Goal: Find specific page/section: Find specific page/section

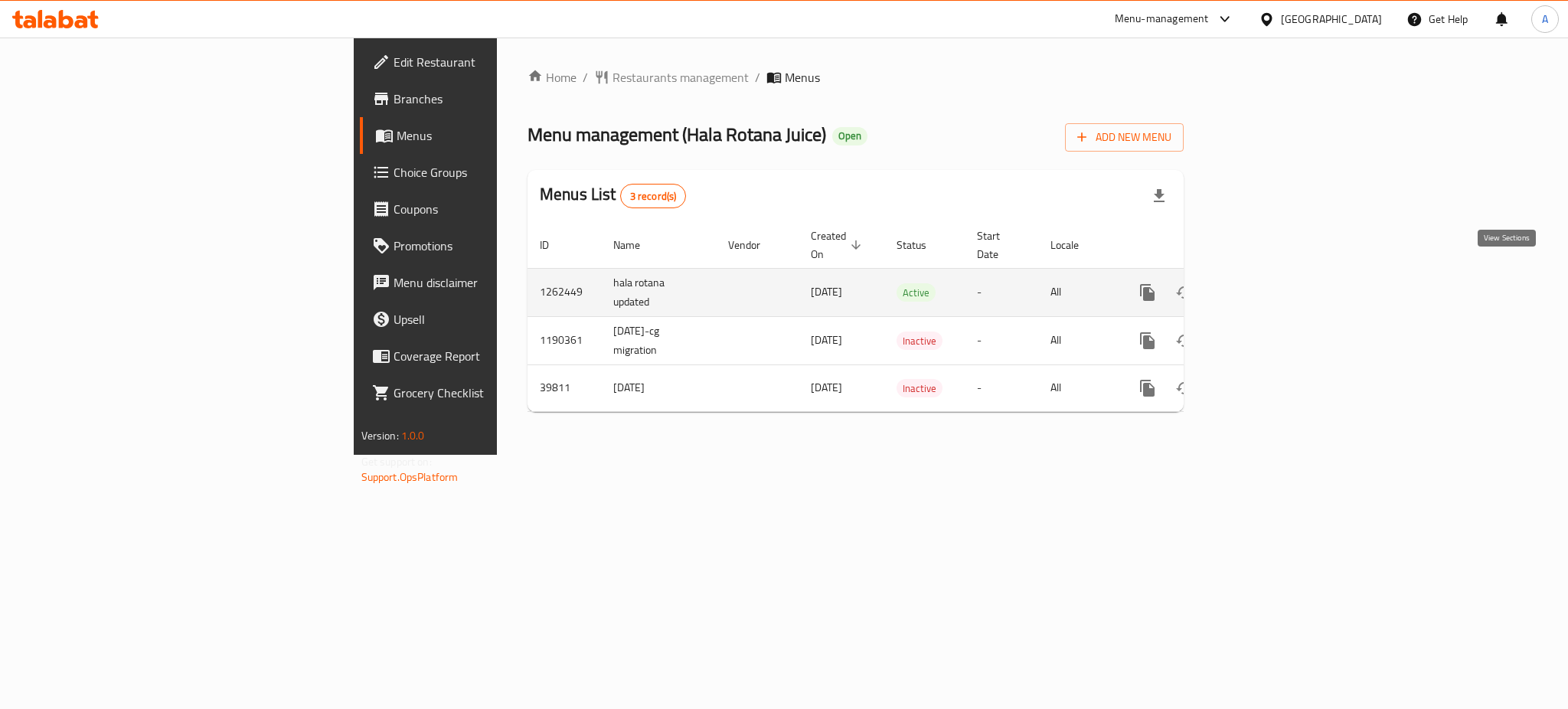
click at [1267, 283] on icon "enhanced table" at bounding box center [1258, 292] width 18 height 18
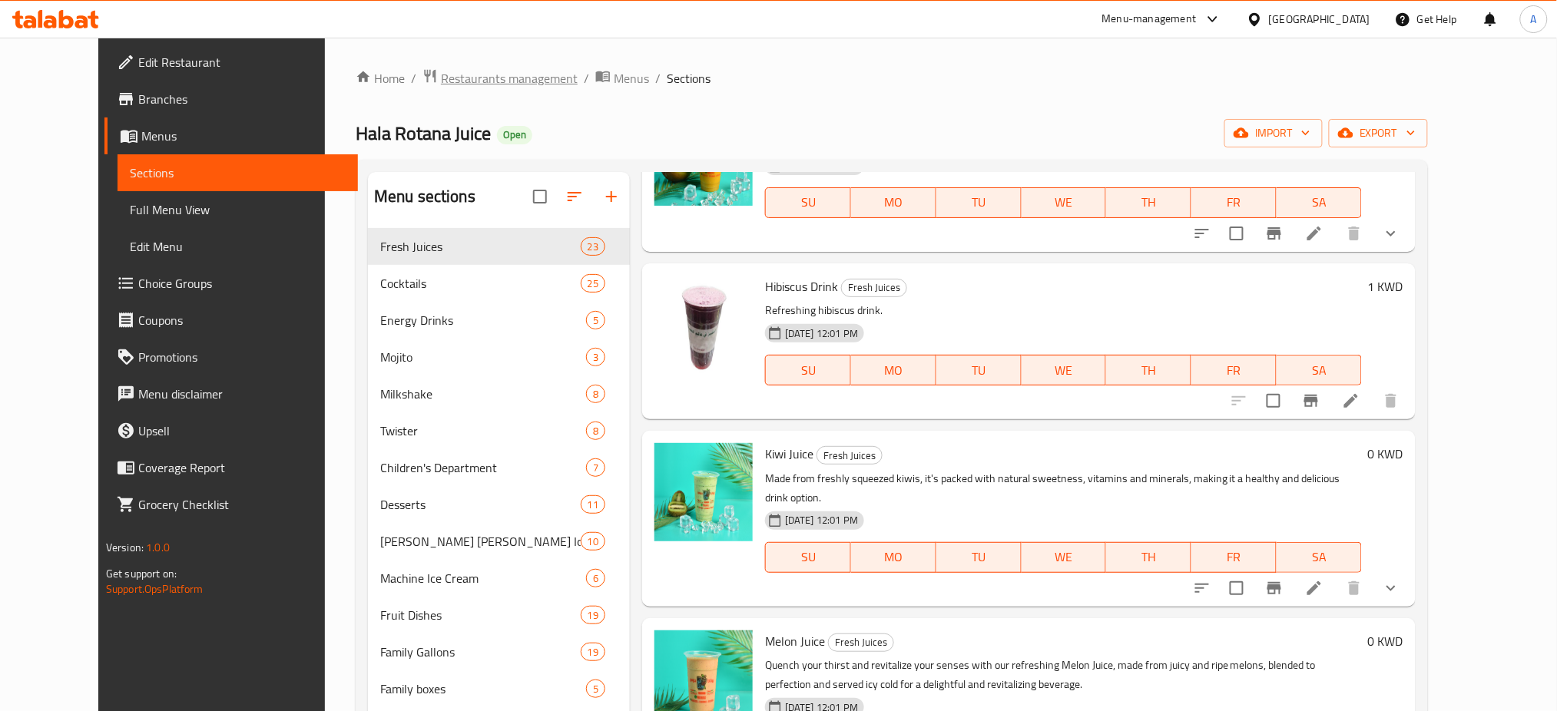
click at [445, 69] on span "Restaurants management" at bounding box center [509, 78] width 137 height 18
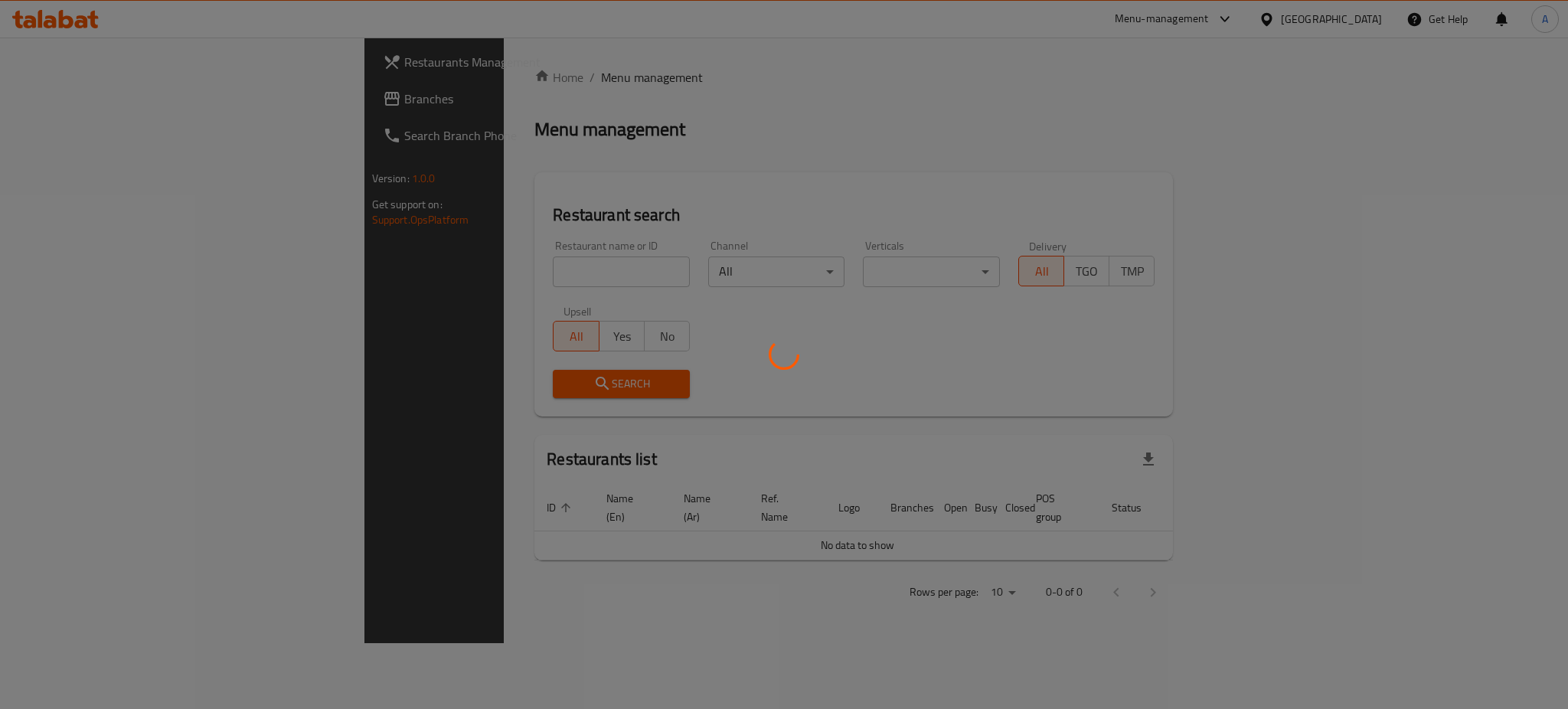
click at [442, 83] on div at bounding box center [784, 354] width 1568 height 709
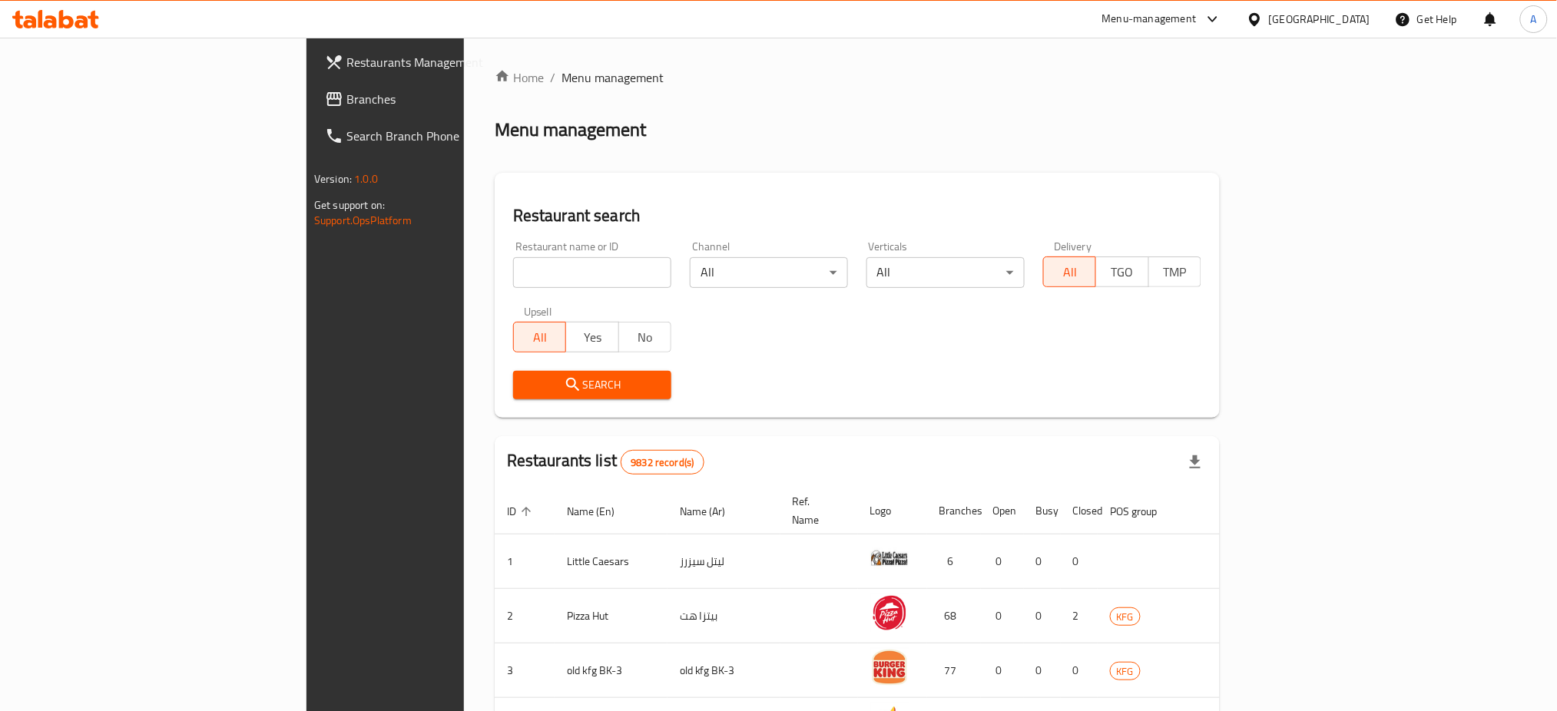
click at [513, 271] on input "search" at bounding box center [592, 272] width 158 height 31
paste input "Villagio Land Restaurant"
click at [564, 380] on icon "submit" at bounding box center [573, 385] width 18 height 18
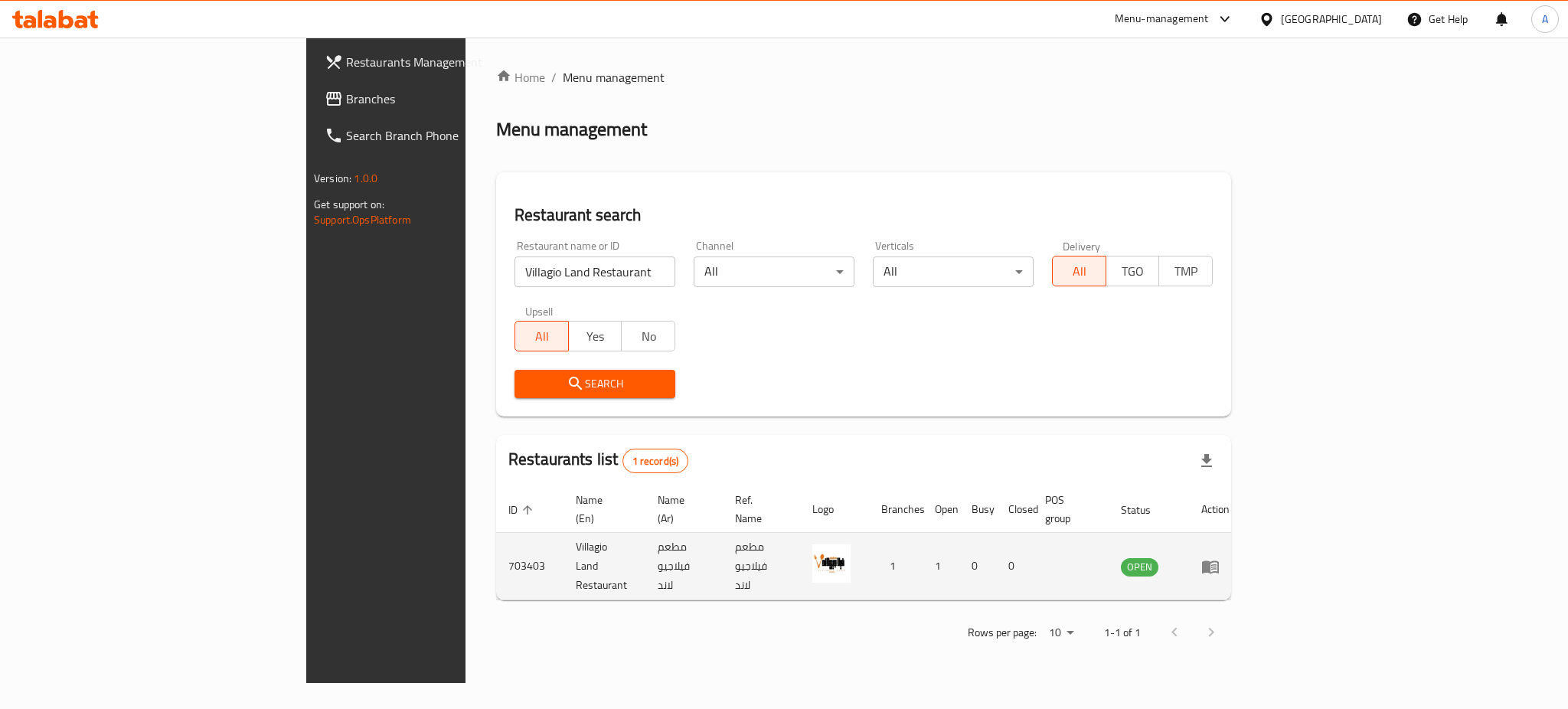
click at [496, 540] on td "703403" at bounding box center [530, 567] width 68 height 68
copy td "703403"
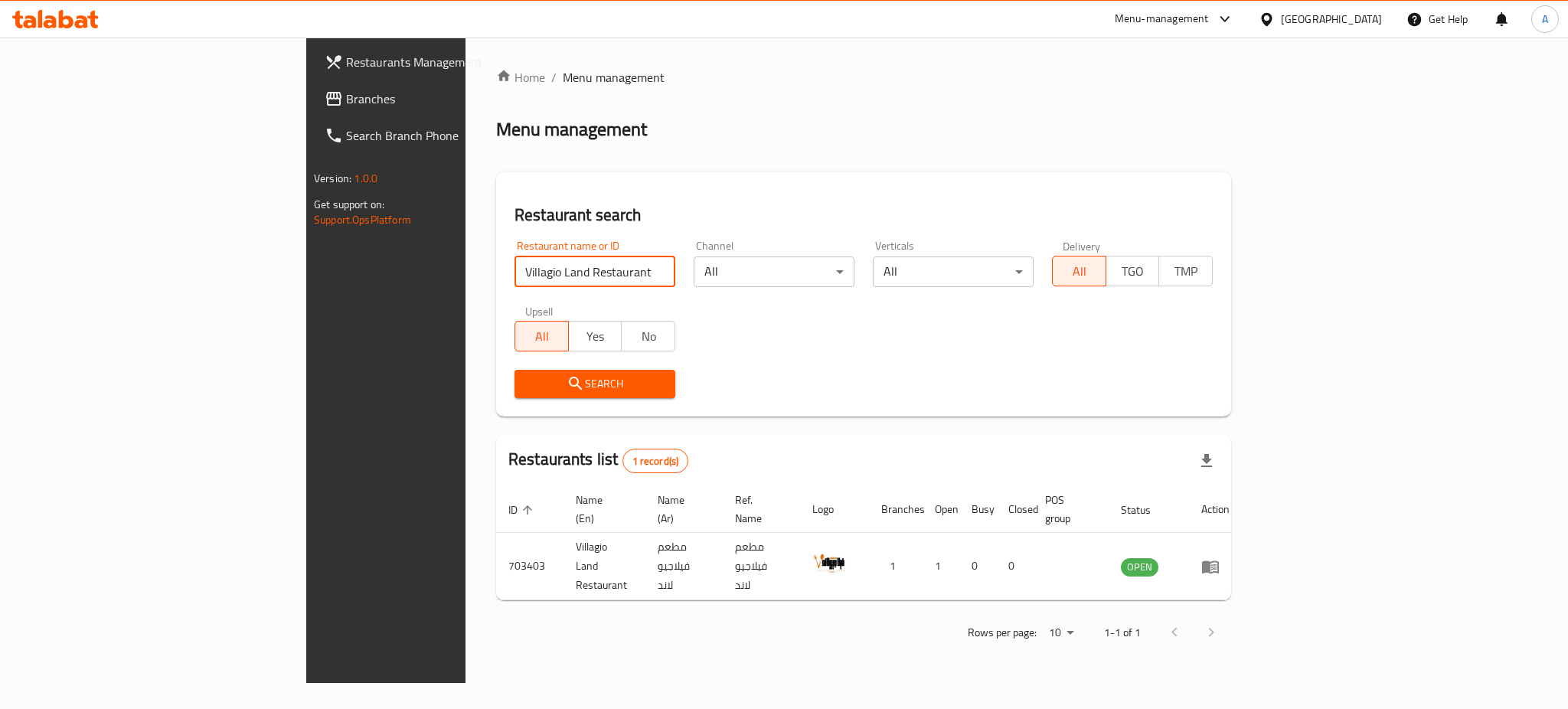
drag, startPoint x: 473, startPoint y: 266, endPoint x: 173, endPoint y: 289, distance: 300.9
click at [306, 289] on div "Restaurants Management Branches Search Branch Phone Version: 1.0.0 Get support …" at bounding box center [784, 361] width 956 height 646
paste input "Line X"
type input "Line X"
click at [526, 390] on span "Search" at bounding box center [594, 384] width 137 height 19
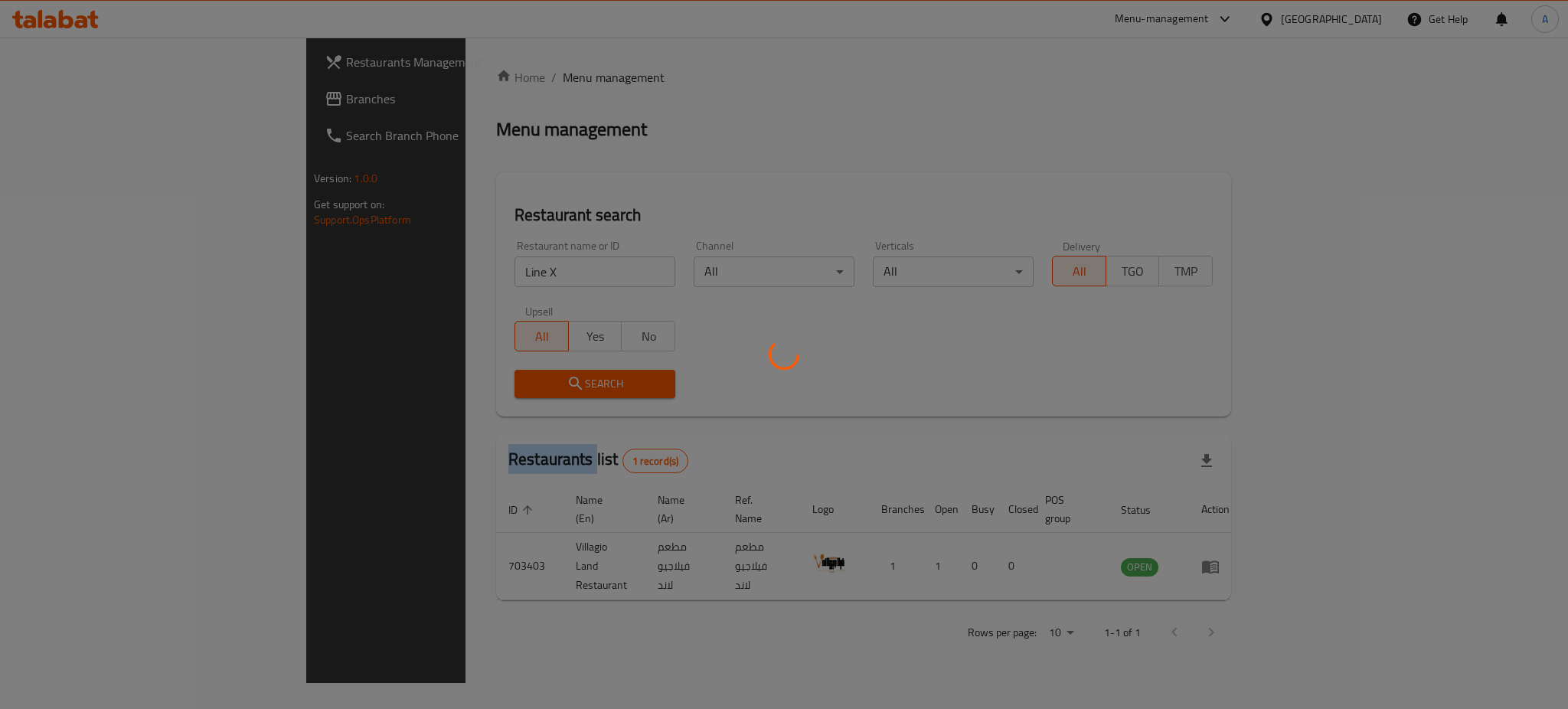
click at [365, 390] on div at bounding box center [784, 354] width 1568 height 709
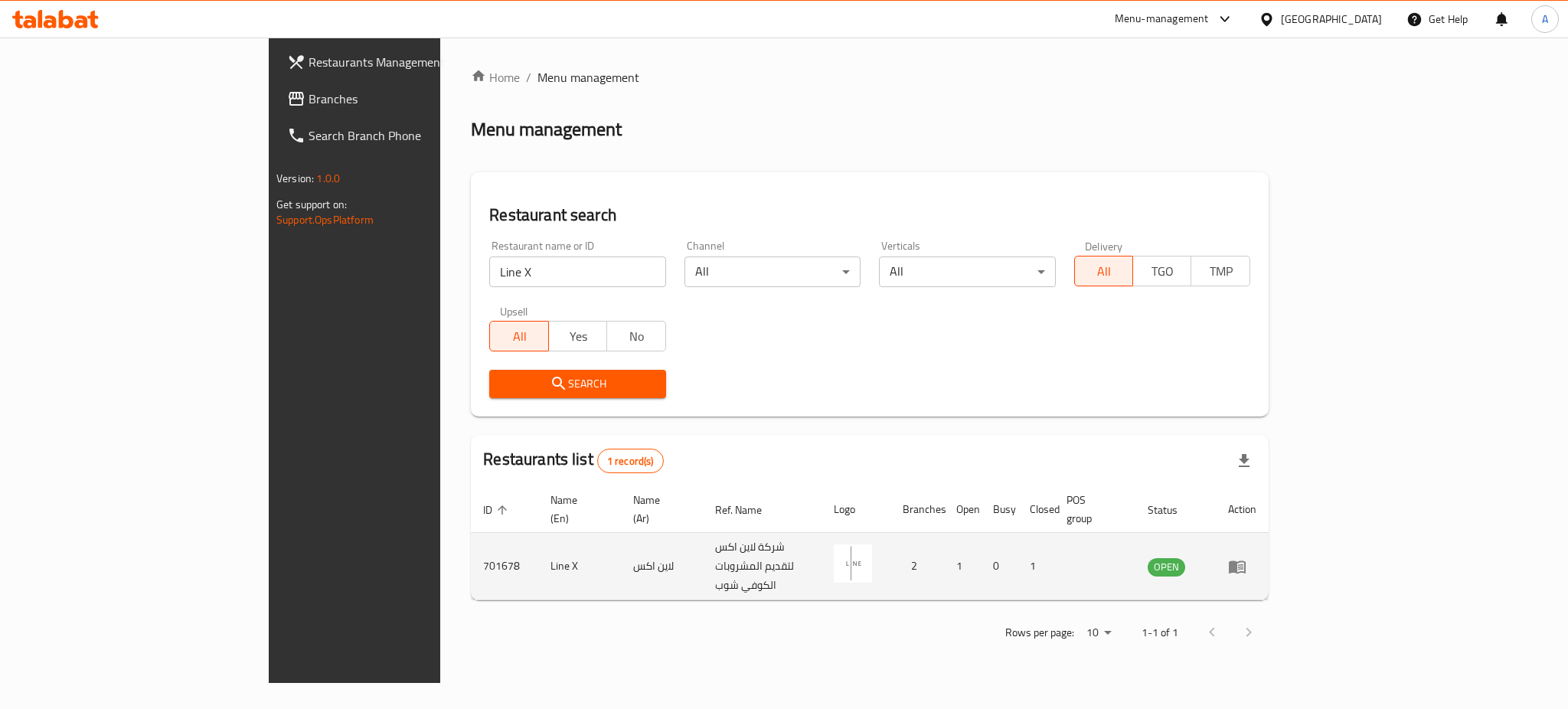
click at [470, 539] on td "701678" at bounding box center [504, 567] width 68 height 68
click at [1256, 557] on link "enhanced table" at bounding box center [1242, 566] width 28 height 18
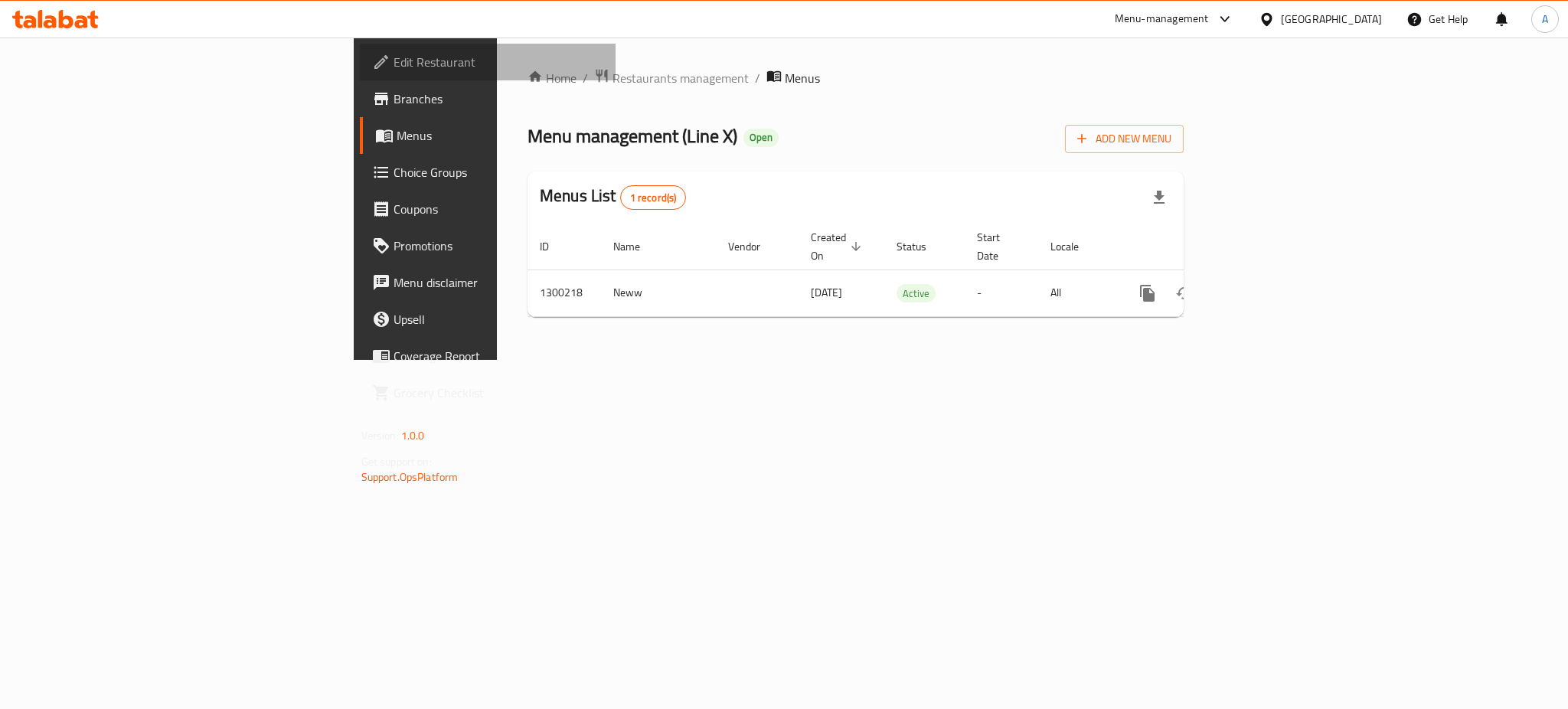
click at [394, 65] on span "Edit Restaurant" at bounding box center [498, 62] width 209 height 18
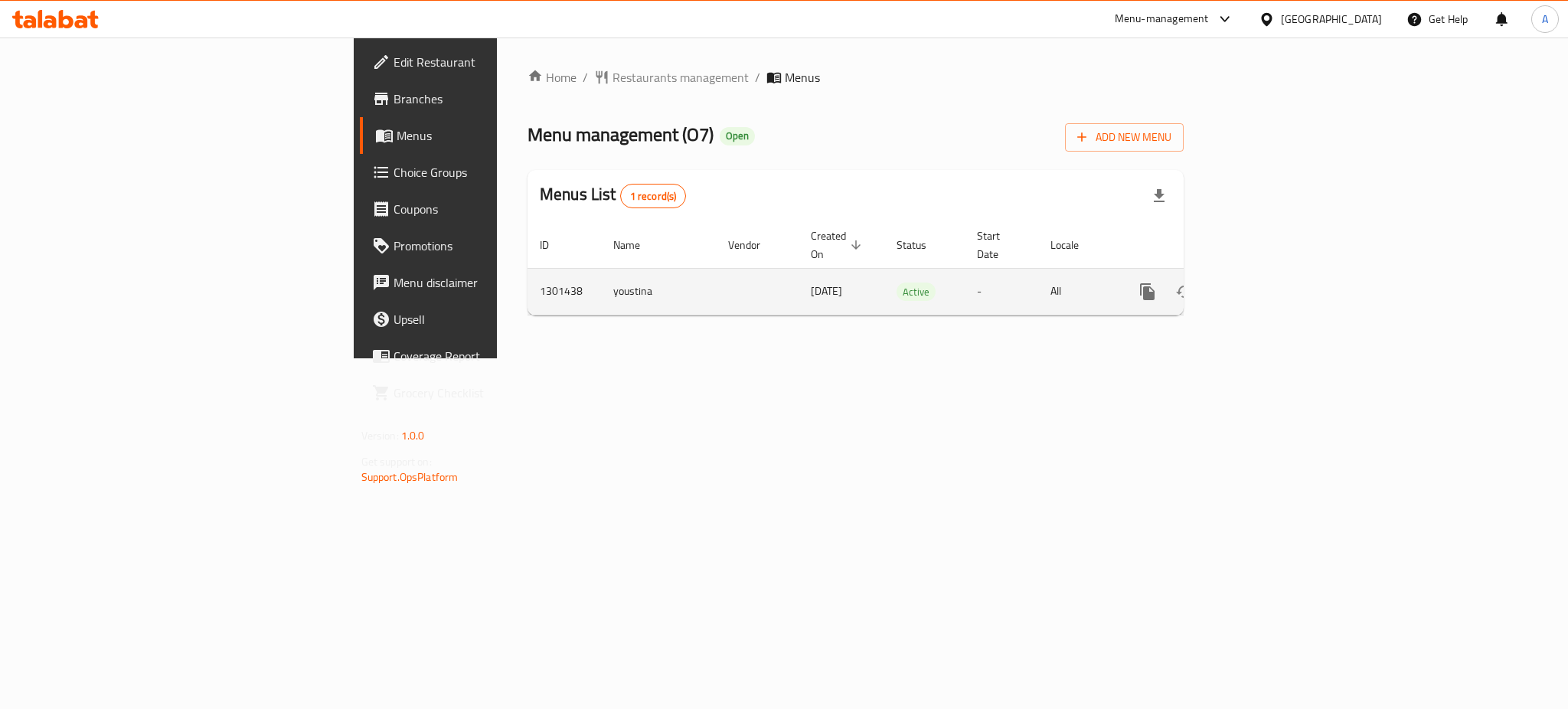
click at [1265, 285] on icon "enhanced table" at bounding box center [1258, 292] width 14 height 14
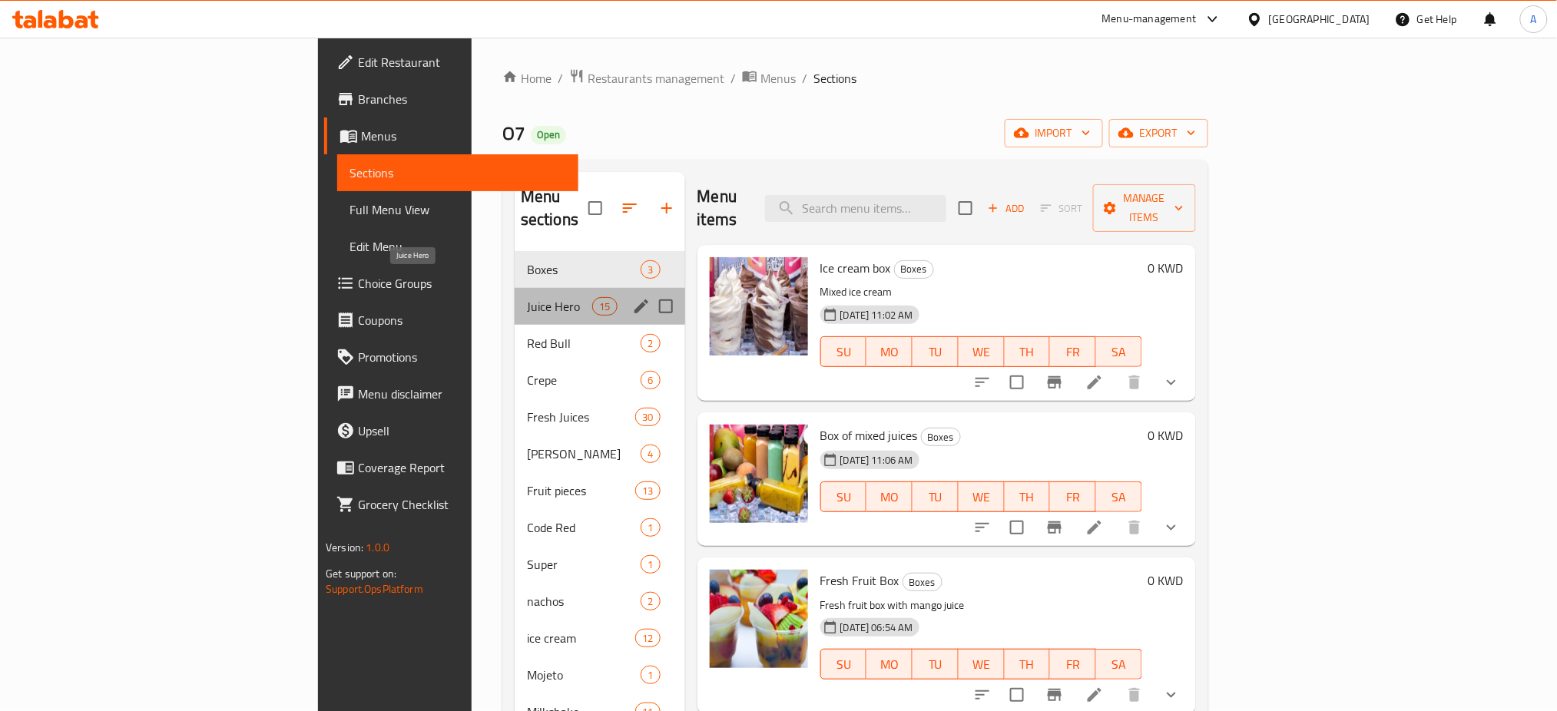
click at [527, 297] on span "Juice Hero" at bounding box center [559, 306] width 65 height 18
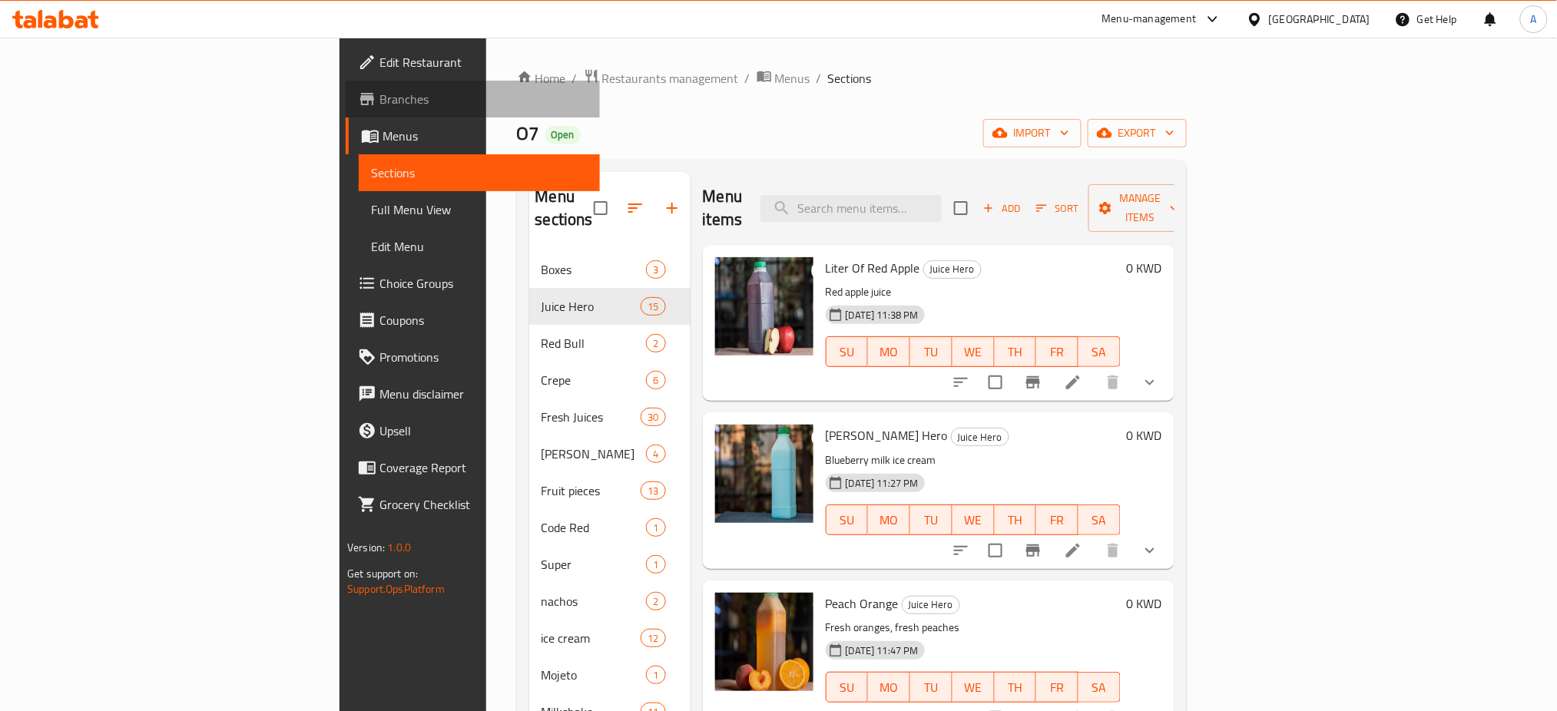
click at [379, 107] on span "Branches" at bounding box center [483, 99] width 208 height 18
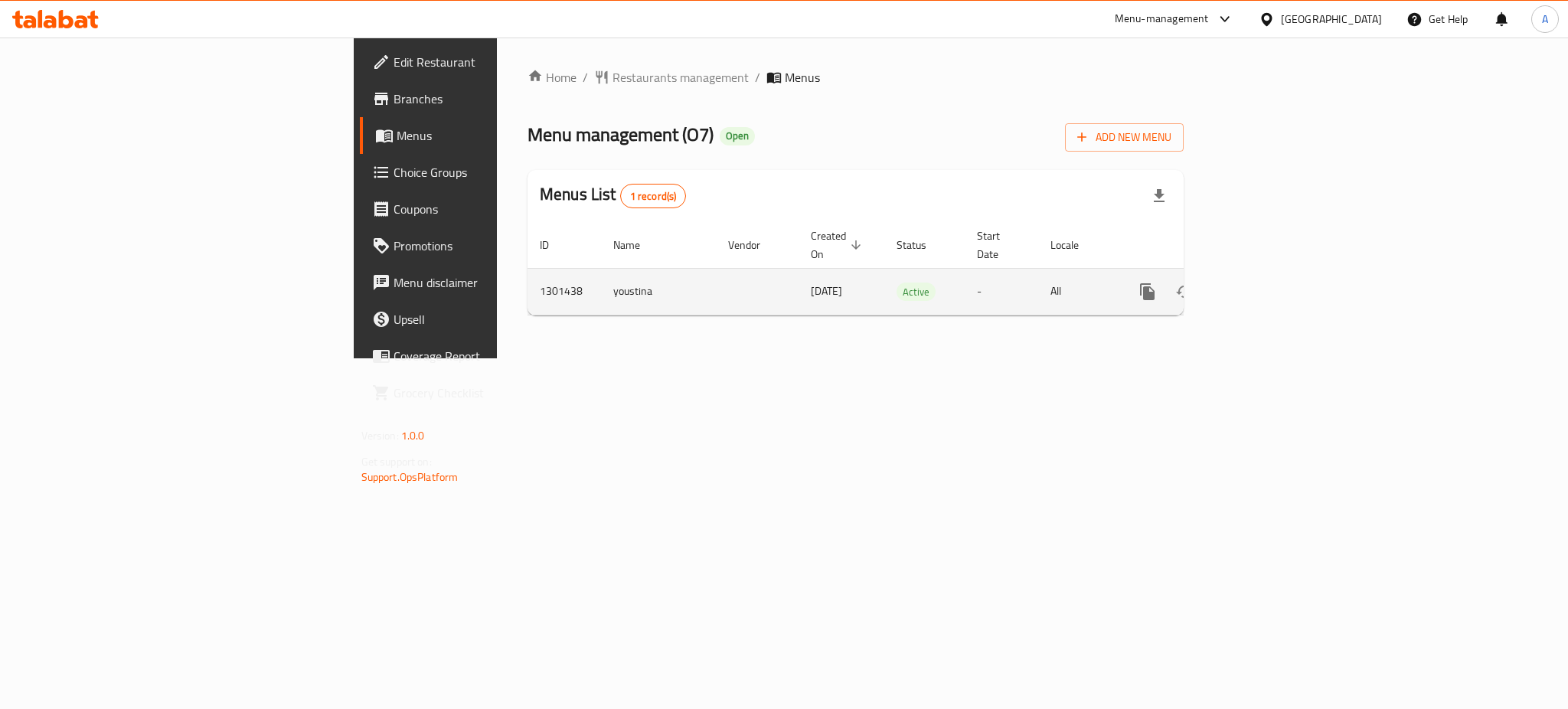
click at [1267, 282] on icon "enhanced table" at bounding box center [1258, 291] width 18 height 18
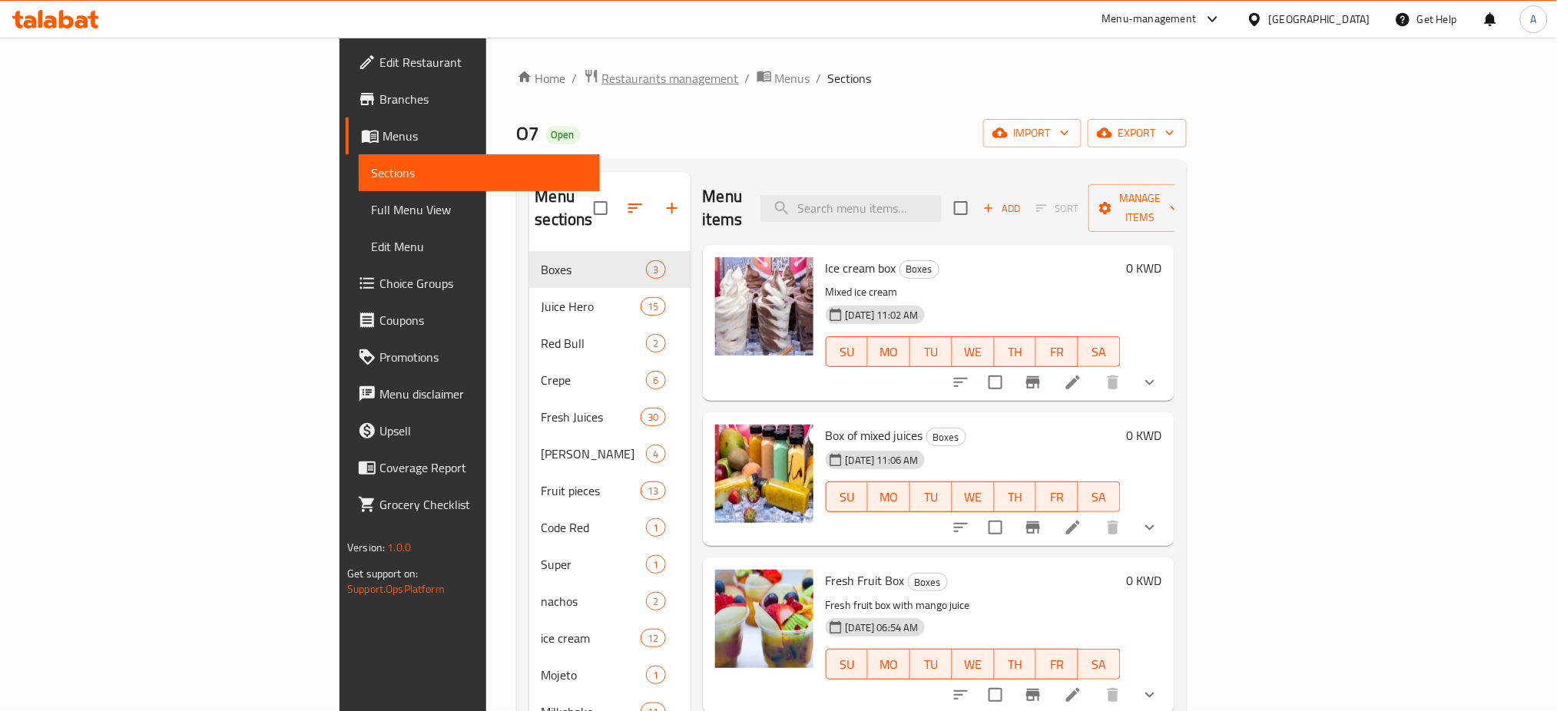
click at [602, 74] on span "Restaurants management" at bounding box center [670, 78] width 137 height 18
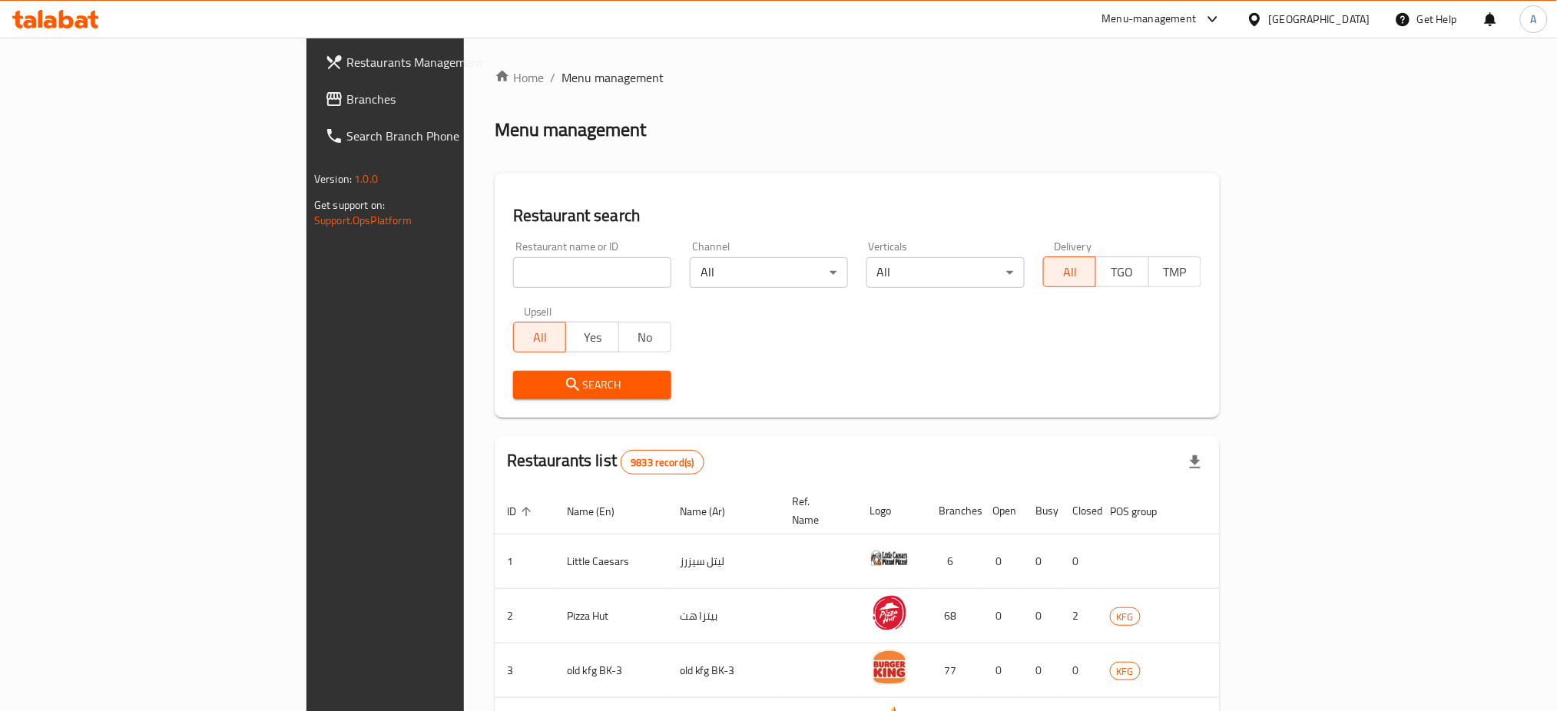
click at [513, 276] on input "search" at bounding box center [592, 272] width 158 height 31
paste input "Line X"
type input "L"
paste input "[PERSON_NAME]"
type input "[PERSON_NAME]"
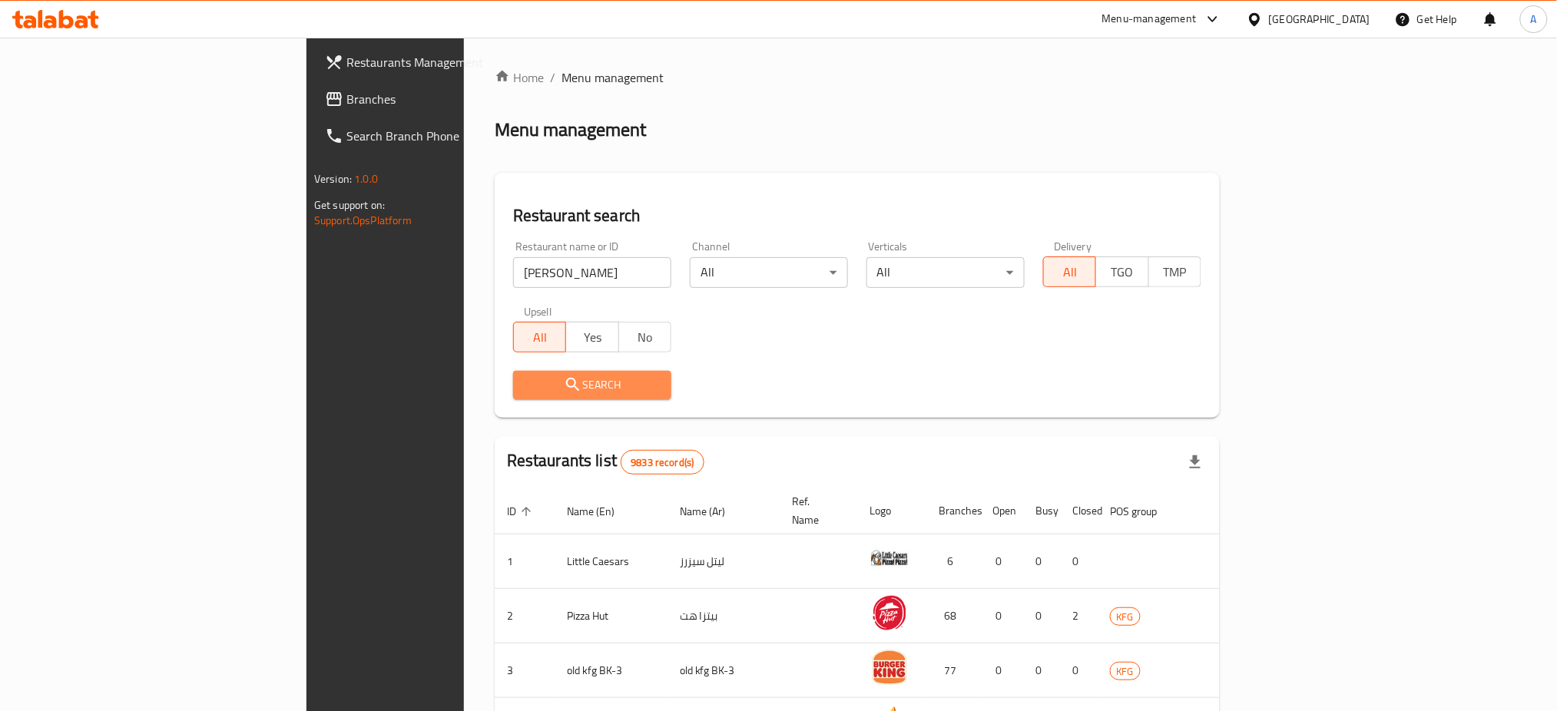
click at [525, 387] on span "Search" at bounding box center [592, 385] width 134 height 19
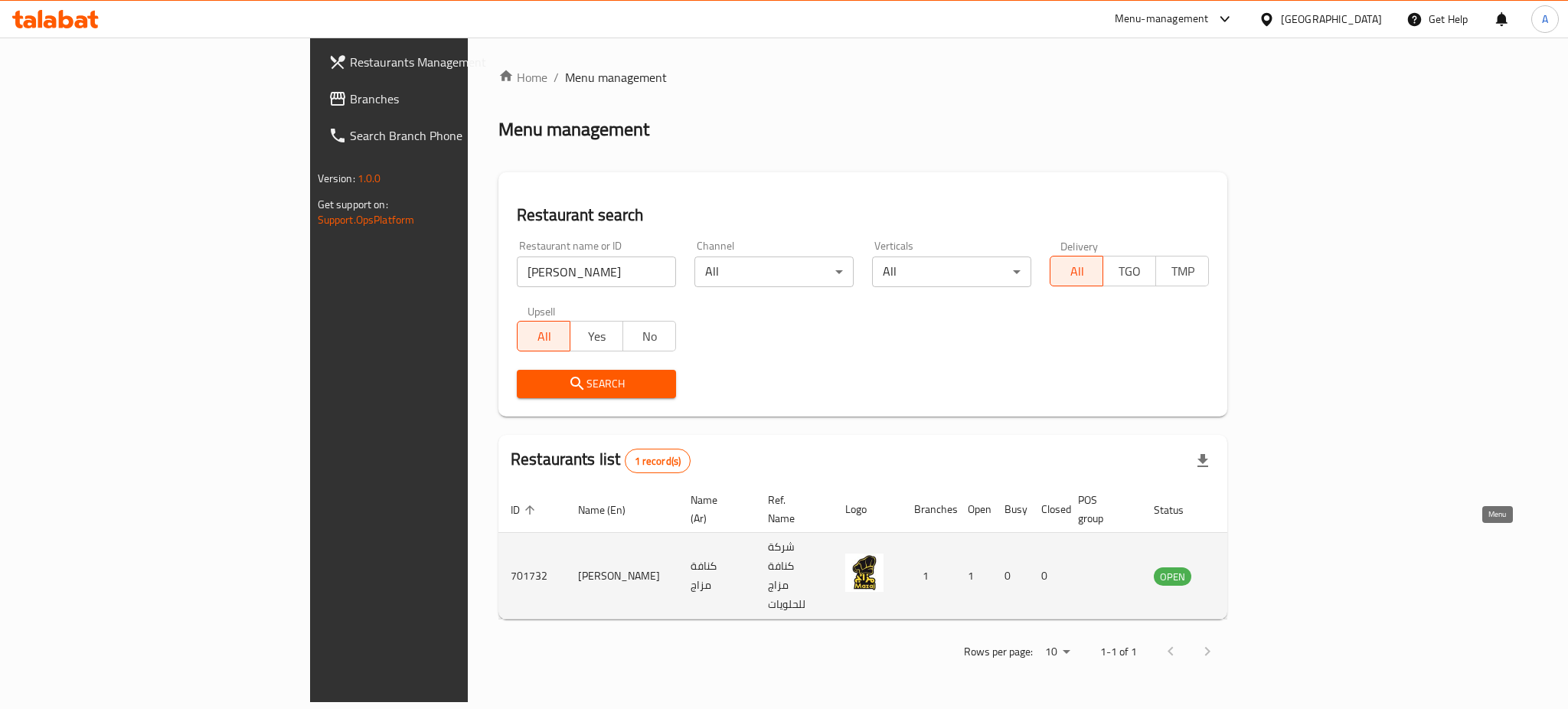
click at [1263, 566] on link "enhanced table" at bounding box center [1248, 575] width 28 height 18
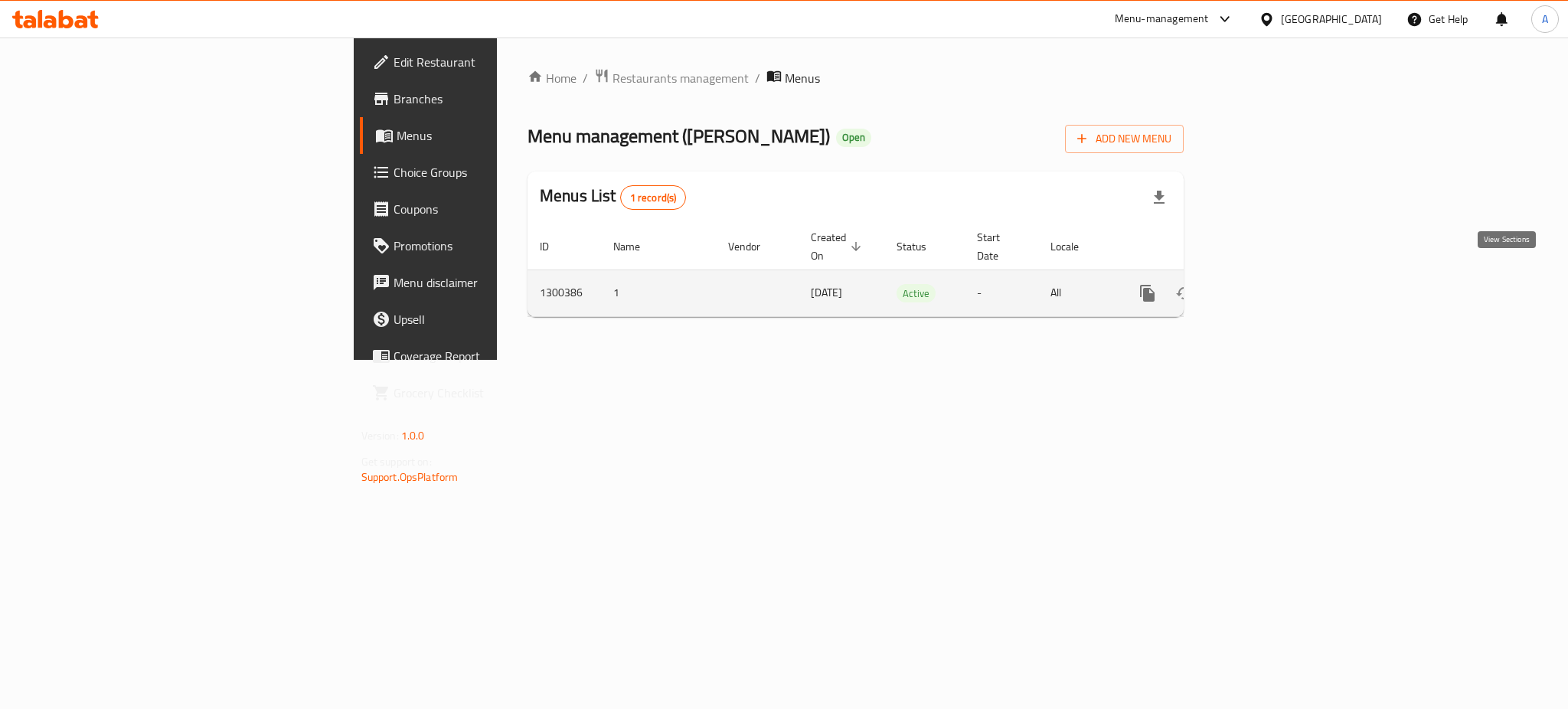
click at [1267, 284] on icon "enhanced table" at bounding box center [1258, 293] width 18 height 18
